Goal: Task Accomplishment & Management: Manage account settings

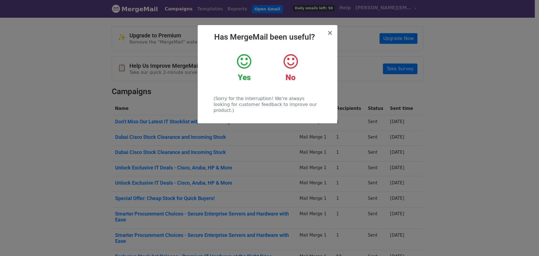
click at [242, 67] on icon at bounding box center [244, 61] width 14 height 17
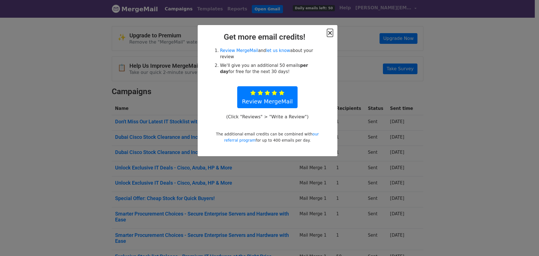
click at [330, 33] on span "×" at bounding box center [330, 33] width 6 height 8
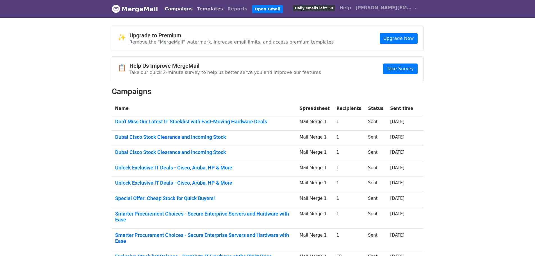
click at [199, 10] on link "Templates" at bounding box center [210, 8] width 30 height 11
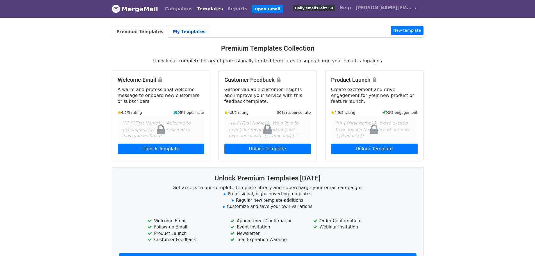
click at [172, 29] on link "My Templates" at bounding box center [189, 32] width 42 height 12
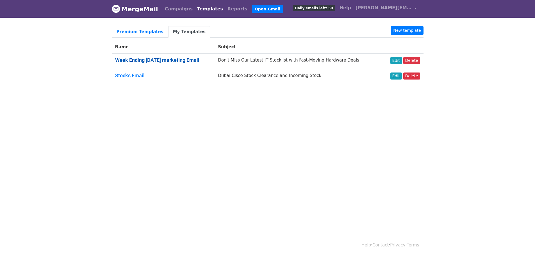
click at [159, 59] on link "Week Ending Oct 04 marketing Email" at bounding box center [157, 60] width 84 height 6
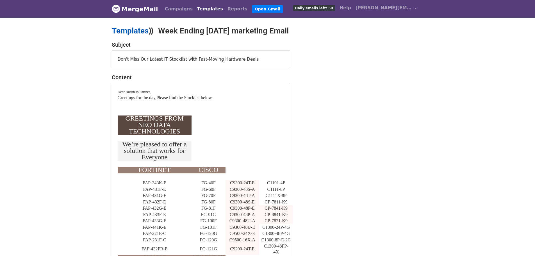
click at [132, 31] on link "Templates" at bounding box center [130, 30] width 37 height 9
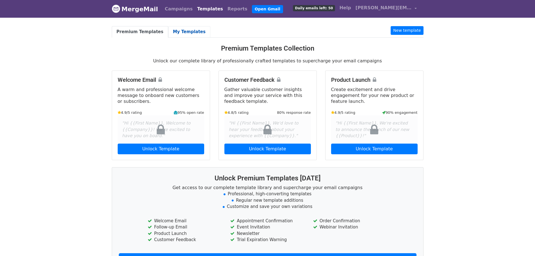
click at [170, 32] on link "My Templates" at bounding box center [189, 32] width 42 height 12
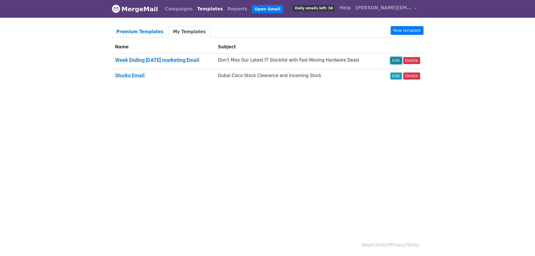
click at [399, 60] on link "Edit" at bounding box center [396, 60] width 12 height 7
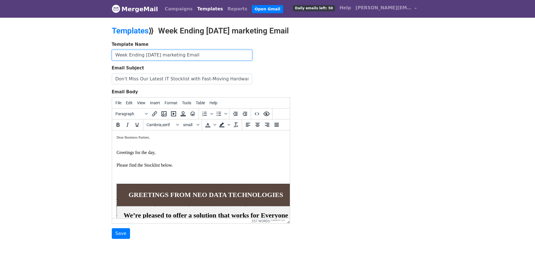
click at [153, 56] on input "Week Ending Oct 04 marketing Email" at bounding box center [182, 55] width 140 height 11
type input "Week Ending [DATE] marketing Email"
drag, startPoint x: 116, startPoint y: 136, endPoint x: 147, endPoint y: 144, distance: 32.3
click at [130, 137] on span "Dear Business Partner," at bounding box center [132, 137] width 33 height 4
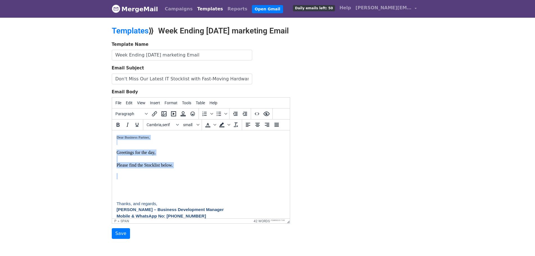
paste body
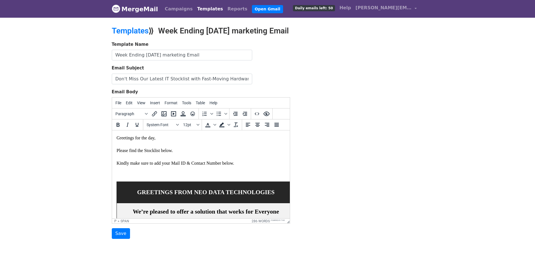
click at [145, 165] on span "Greetings for the day, Please find the Stocklist below. Kindly make sure to add…" at bounding box center [174, 150] width 117 height 30
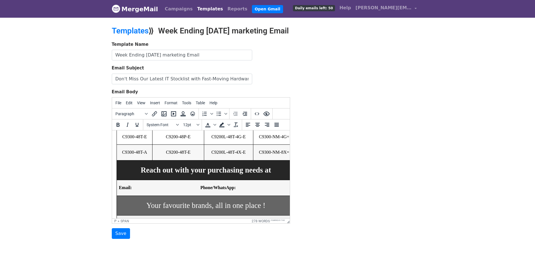
scroll to position [421, 0]
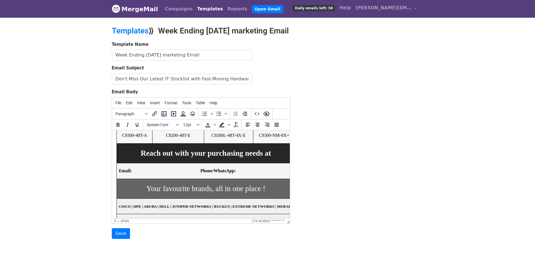
click at [146, 173] on span "Email: Phone/WhatsApp:" at bounding box center [176, 170] width 117 height 5
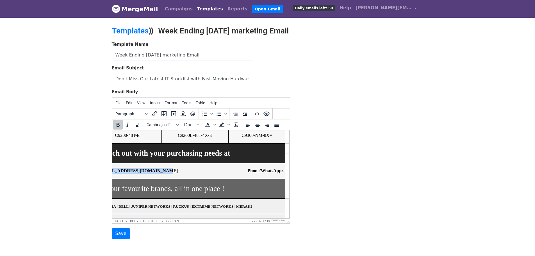
scroll to position [421, 70]
click at [255, 173] on span "Email: aakash@neodatatechnologies.com Phone/WhatsApp:" at bounding box center [166, 170] width 236 height 5
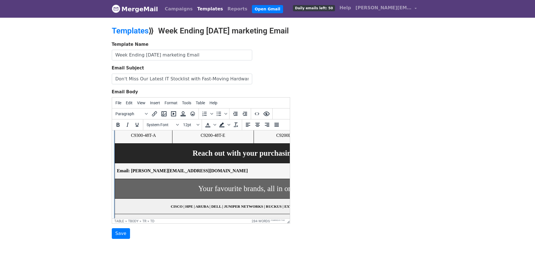
scroll to position [421, 0]
drag, startPoint x: 213, startPoint y: 178, endPoint x: 143, endPoint y: 178, distance: 70.2
click at [143, 173] on span "Email: aakash@neodatatechnologies.com Phone/WhatsApp: +971 54 326 2995" at bounding box center [258, 170] width 281 height 5
drag, startPoint x: 212, startPoint y: 177, endPoint x: 140, endPoint y: 179, distance: 71.6
click at [140, 173] on span "Email: aakash@neodatatechnologies.com Phone/WhatsApp: +971 54 326 2995" at bounding box center [258, 170] width 281 height 5
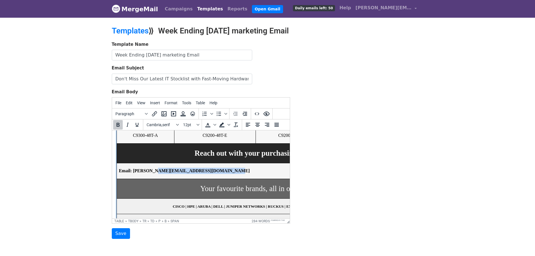
drag, startPoint x: 163, startPoint y: 178, endPoint x: 154, endPoint y: 177, distance: 9.4
click at [154, 173] on span "Email: aakash@neodatatechnologies.com Phone/WhatsApp: +971 54 326 2995" at bounding box center [258, 170] width 281 height 5
click at [164, 173] on span "Email: aakash@neodatatechnologies.com Phone/WhatsApp: +971 54 326 2995" at bounding box center [258, 170] width 281 height 5
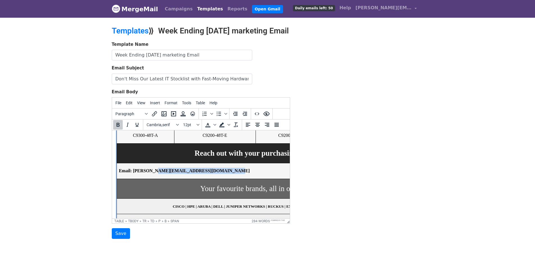
drag, startPoint x: 212, startPoint y: 178, endPoint x: 141, endPoint y: 178, distance: 71.6
click at [141, 173] on span "Email: aakash@neodatatechnologies.com Phone/WhatsApp: +971 54 326 2995" at bounding box center [258, 170] width 281 height 5
click at [153, 113] on icon "Insert/edit link" at bounding box center [154, 113] width 5 height 5
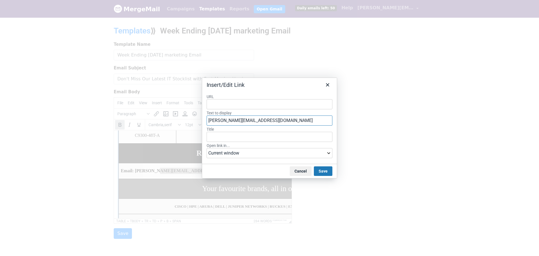
drag, startPoint x: 228, startPoint y: 119, endPoint x: 205, endPoint y: 119, distance: 23.6
click at [205, 119] on div "URL Text to display aakash@neodatatechnologies.com Title Open link in... Curren…" at bounding box center [269, 127] width 135 height 74
click at [216, 105] on input "URL" at bounding box center [270, 104] width 126 height 10
paste input "[PERSON_NAME][EMAIL_ADDRESS][DOMAIN_NAME]"
type input "[PERSON_NAME][EMAIL_ADDRESS][DOMAIN_NAME]"
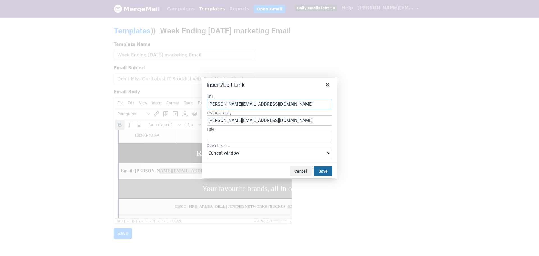
click at [320, 169] on button "Save" at bounding box center [323, 171] width 19 height 10
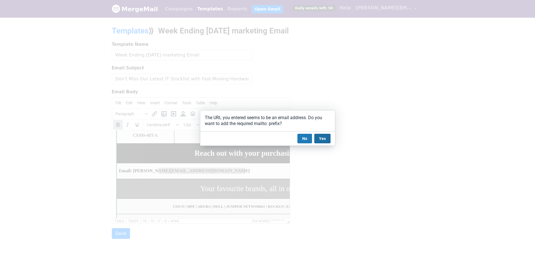
click at [320, 136] on button "Yes" at bounding box center [322, 139] width 16 height 10
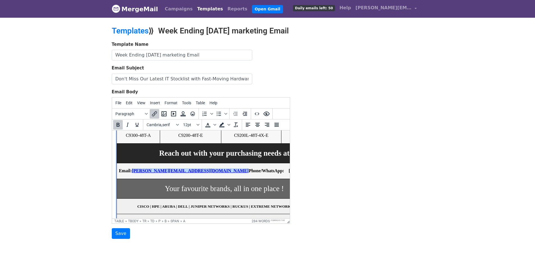
click at [217, 173] on span "Email: aakash@neodatatechnologies.com Phone/WhatsApp: +971 54 326 2995" at bounding box center [223, 170] width 211 height 5
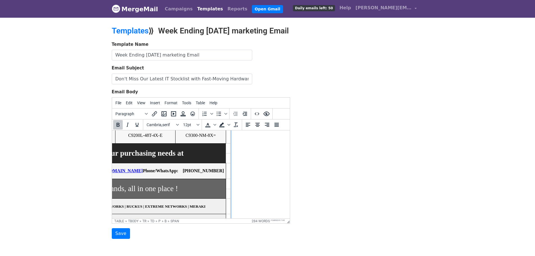
scroll to position [421, 108]
drag, startPoint x: 253, startPoint y: 179, endPoint x: 218, endPoint y: 178, distance: 34.8
click at [218, 173] on span "Email: aakash@neodatatechnologies.com Phone/WhatsApp: +971 54 326 2995" at bounding box center [116, 170] width 211 height 5
copy span "+971 54 326 2995"
click at [155, 111] on icon "Insert/edit link" at bounding box center [154, 113] width 7 height 7
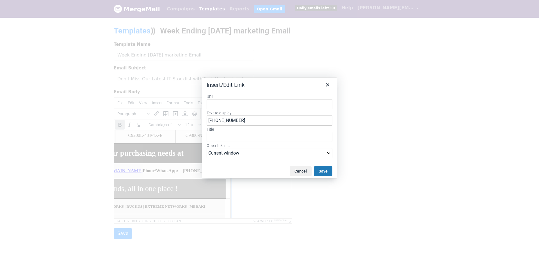
type input "+971 54 326 2995"
click at [320, 170] on button "Save" at bounding box center [323, 171] width 19 height 10
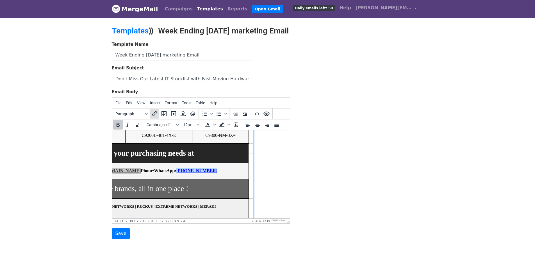
drag, startPoint x: 130, startPoint y: 47, endPoint x: 152, endPoint y: 111, distance: 67.2
click at [152, 111] on icon "Insert/edit link" at bounding box center [154, 113] width 7 height 7
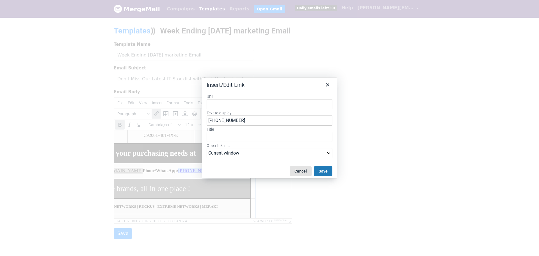
click at [298, 169] on button "Cancel" at bounding box center [301, 171] width 22 height 10
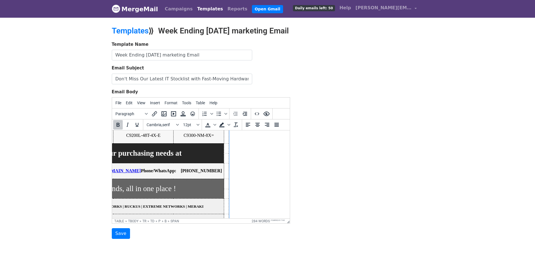
click at [221, 173] on span "Email: aakash@neodatatechnologies.com Phone/WhatsApp: +971 54 326 2995" at bounding box center [116, 170] width 211 height 5
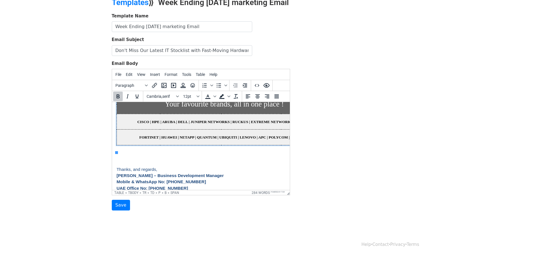
scroll to position [505, 0]
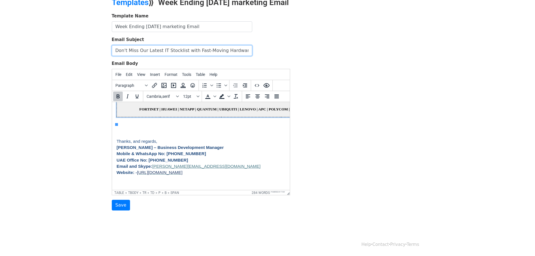
click at [157, 51] on input "Don't Miss Our Latest IT Stocklist with Fast-Moving Hardware Deals" at bounding box center [182, 50] width 140 height 11
type input "High-Performance IT Stock - Exceptional Deals, Limited Availability"
click at [119, 206] on input "Save" at bounding box center [121, 204] width 18 height 11
